Goal: Task Accomplishment & Management: Use online tool/utility

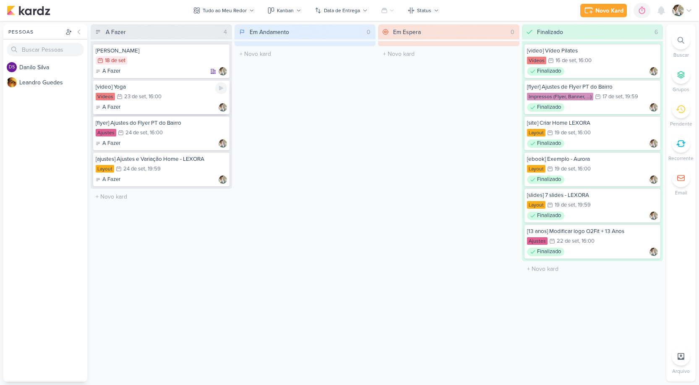
click at [165, 94] on div "Vídeos 23/9 [DATE] 16:00" at bounding box center [161, 96] width 131 height 9
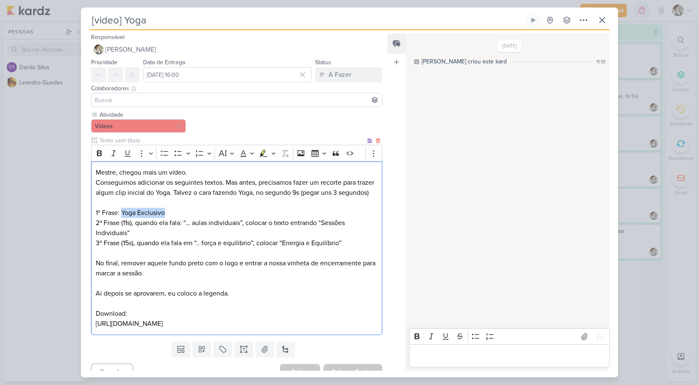
drag, startPoint x: 179, startPoint y: 222, endPoint x: 122, endPoint y: 223, distance: 57.1
click at [122, 218] on p "1ª Frase: Yoga Exclusivo" at bounding box center [237, 213] width 282 height 10
copy p "Yoga Exclusivo"
drag, startPoint x: 321, startPoint y: 233, endPoint x: 326, endPoint y: 235, distance: 4.8
click at [326, 235] on p "2ª Frase (11s), quando ela fala: “… aulas individuais”, colocar o texto entrand…" at bounding box center [237, 228] width 282 height 20
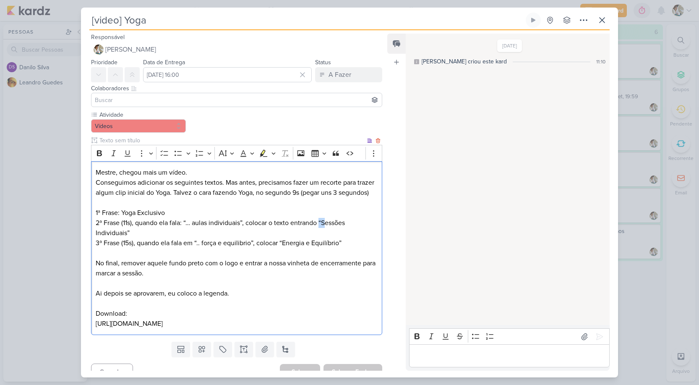
click at [322, 232] on p "2ª Frase (11s), quando ela fala: “… aulas individuais”, colocar o texto entrand…" at bounding box center [237, 228] width 282 height 20
drag, startPoint x: 322, startPoint y: 233, endPoint x: 127, endPoint y: 245, distance: 195.1
click at [127, 238] on p "2ª Frase (11s), quando ela fala: “… aulas individuais”, colocar o texto entrand…" at bounding box center [237, 228] width 282 height 20
copy p "Sessões Individuais"
drag, startPoint x: 283, startPoint y: 253, endPoint x: 339, endPoint y: 253, distance: 55.8
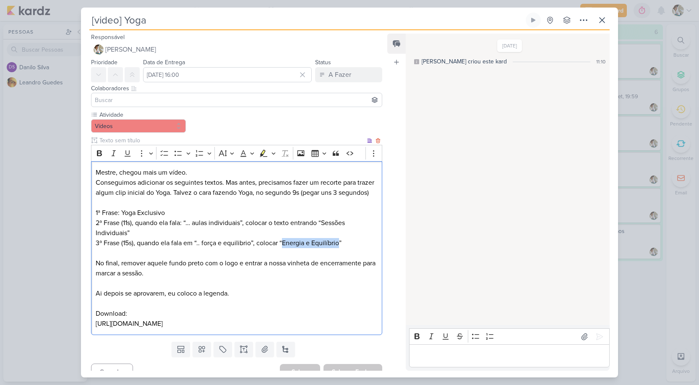
click at [339, 248] on p "3ª Frase (15s), quando ela fala em “.. força e equilibrio”, colocar “Energia e …" at bounding box center [237, 243] width 282 height 10
copy p "Energia e Equilíbrio"
click at [287, 248] on p "3ª Frase (15s), quando ela fala em “.. força e equilibrio”, colocar “Energia e …" at bounding box center [237, 243] width 282 height 10
drag, startPoint x: 285, startPoint y: 253, endPoint x: 340, endPoint y: 252, distance: 55.4
click at [340, 248] on p "3ª Frase (15s), quando ela fala em “.. força e equilibrio”, colocar “Energia e …" at bounding box center [237, 243] width 282 height 10
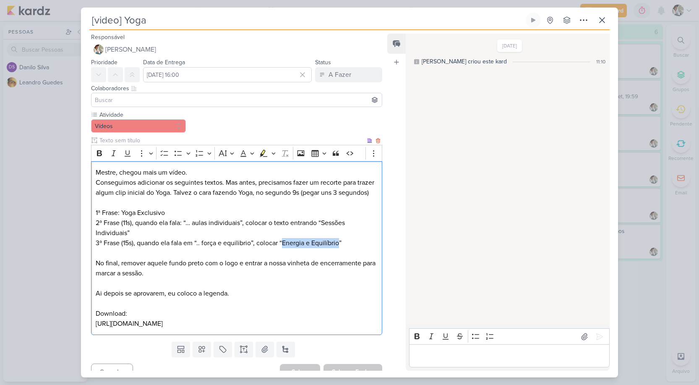
copy p "Energia e Equilíbrio"
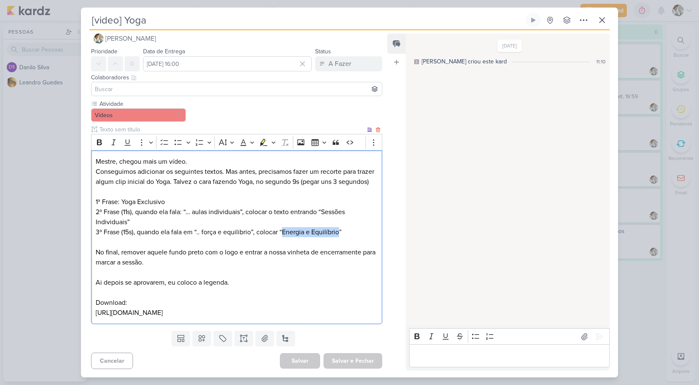
scroll to position [31, 0]
click at [341, 71] on div "Colaboradores Este kard pode ser visível a usuários da sua organização Este kar…" at bounding box center [233, 85] width 305 height 28
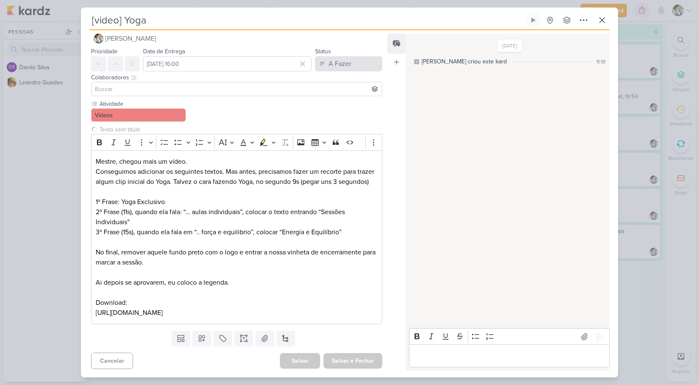
click at [339, 59] on div "A Fazer" at bounding box center [340, 64] width 23 height 10
click at [345, 92] on div "Finalizado" at bounding box center [337, 96] width 26 height 9
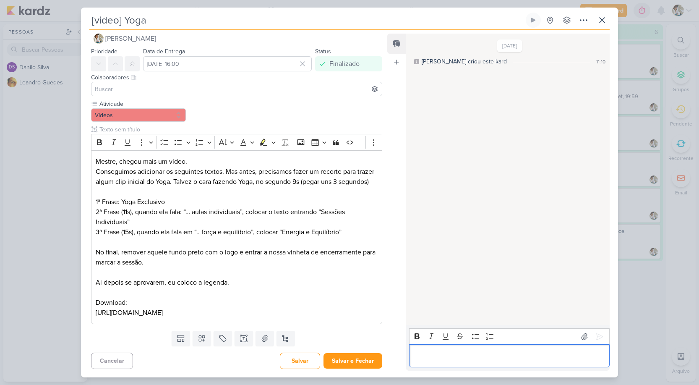
click at [490, 354] on p "Editor editing area: main" at bounding box center [509, 356] width 192 height 10
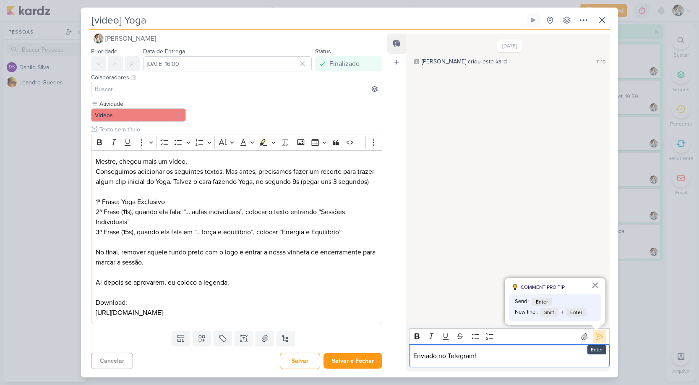
click at [595, 339] on icon at bounding box center [599, 336] width 8 height 8
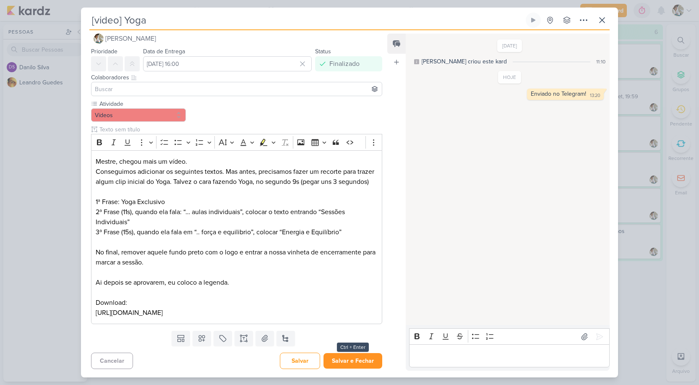
click at [353, 359] on button "Salvar e Fechar" at bounding box center [353, 361] width 59 height 16
